Goal: Check status: Check status

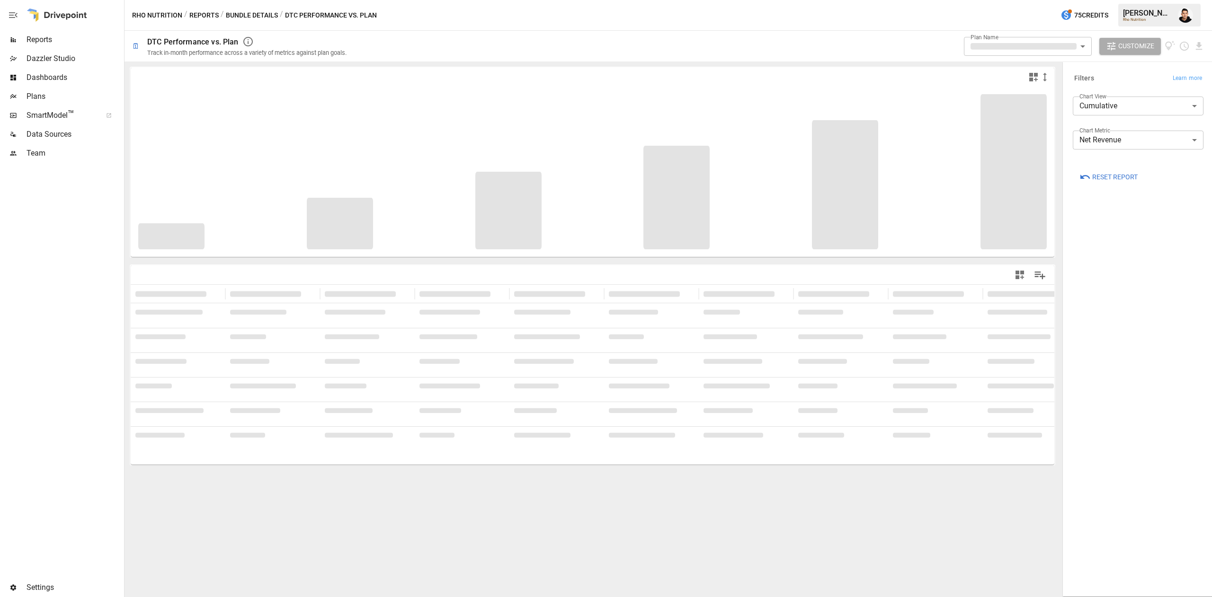
click at [257, 16] on button "Bundle Details" at bounding box center [252, 15] width 52 height 12
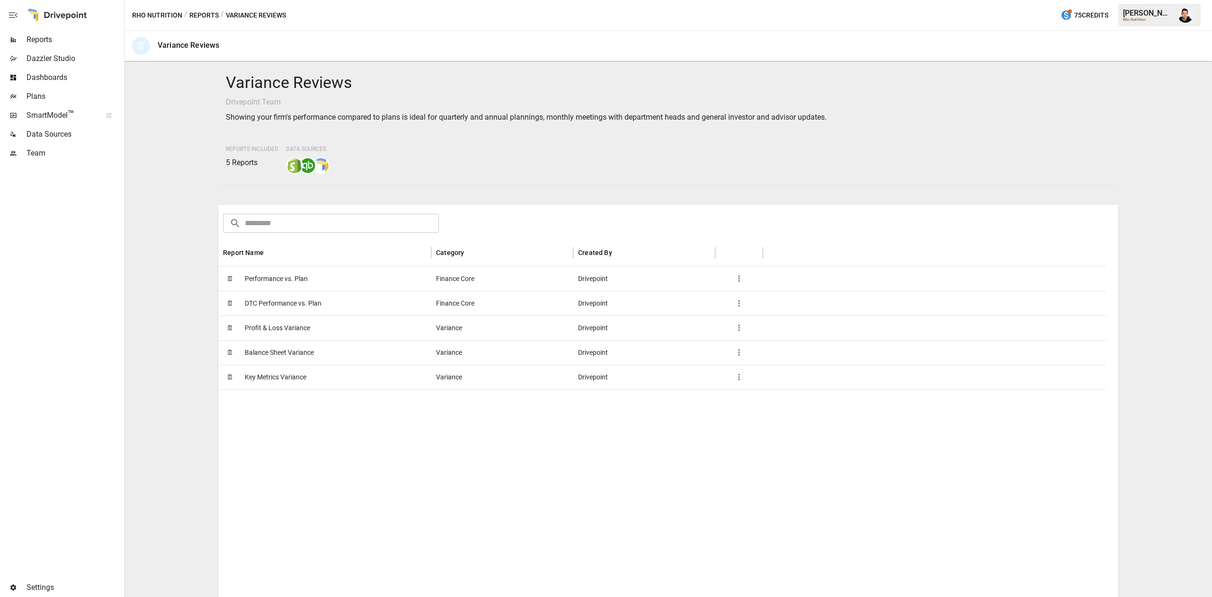
click at [285, 274] on span "Performance vs. Plan" at bounding box center [276, 279] width 63 height 24
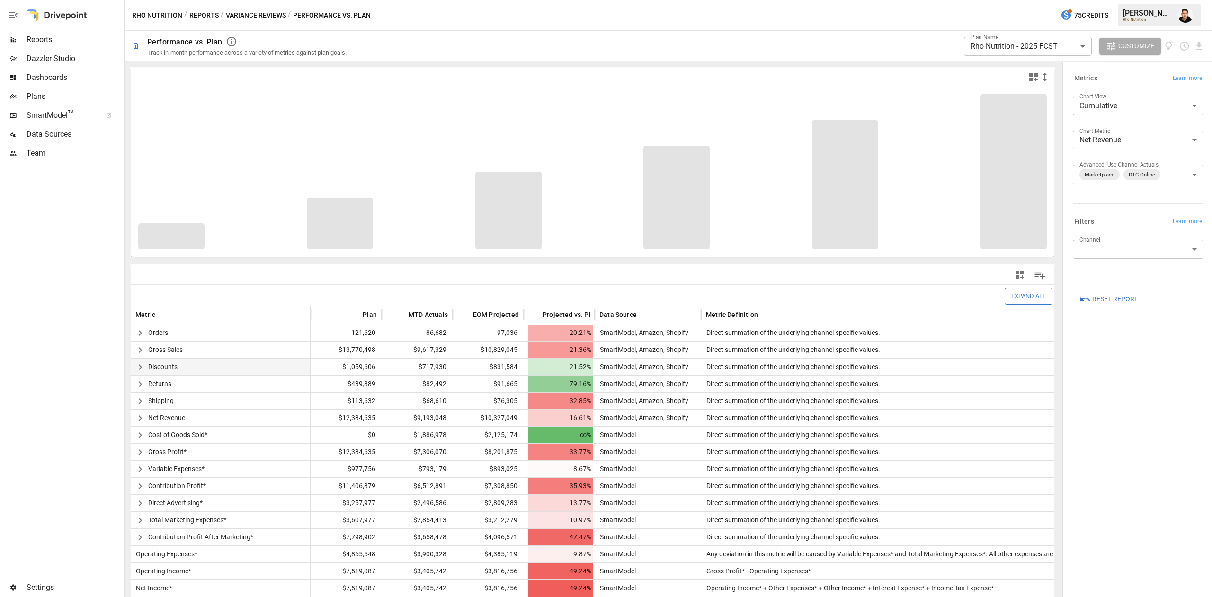
scroll to position [19, 0]
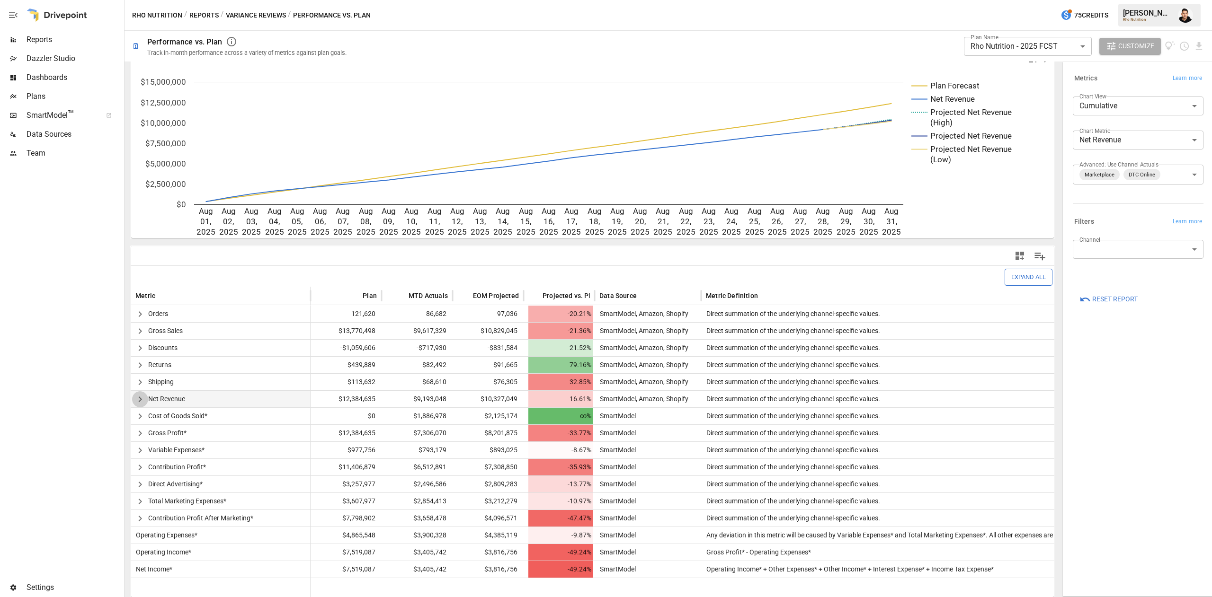
click at [143, 400] on icon "button" at bounding box center [139, 399] width 11 height 11
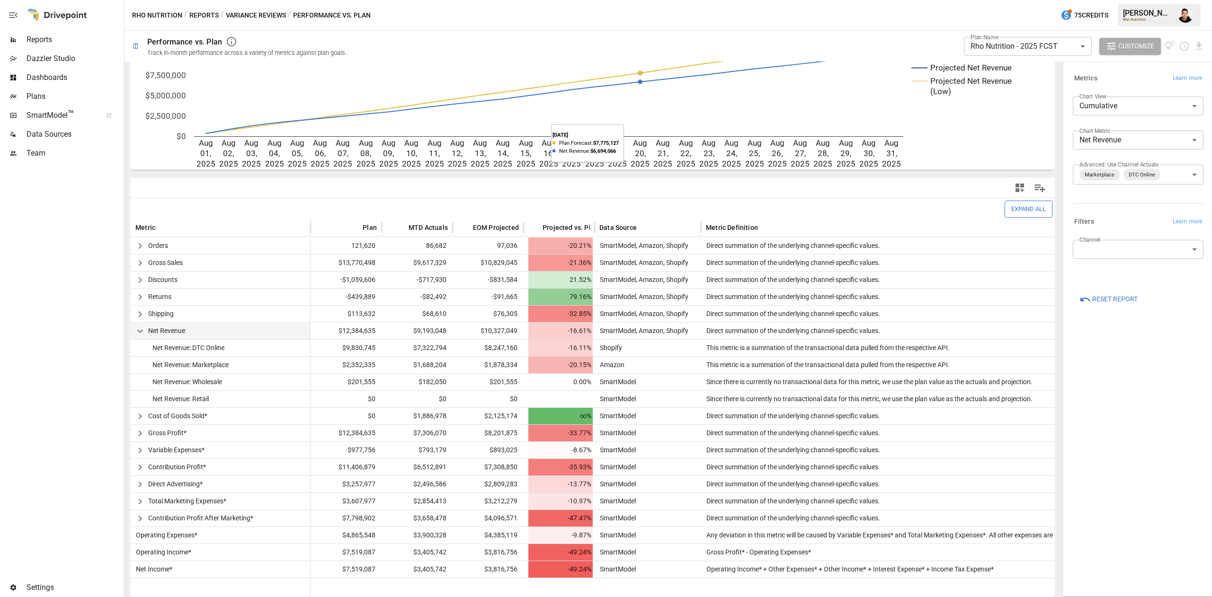
scroll to position [0, 0]
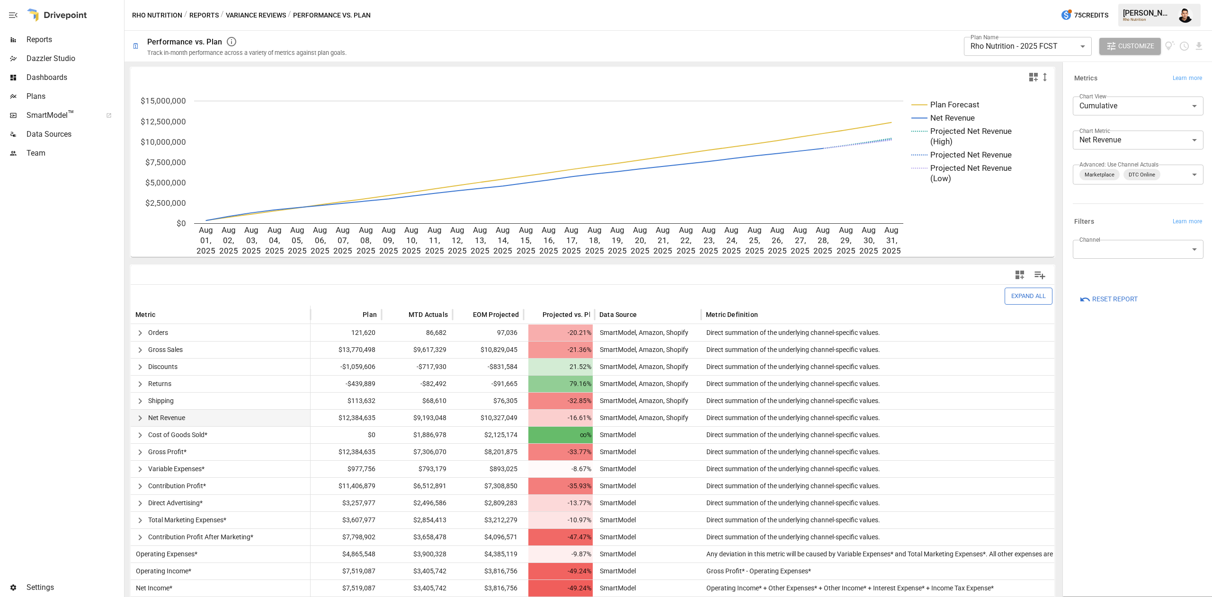
click at [142, 418] on icon "button" at bounding box center [139, 418] width 11 height 11
